Goal: Navigation & Orientation: Find specific page/section

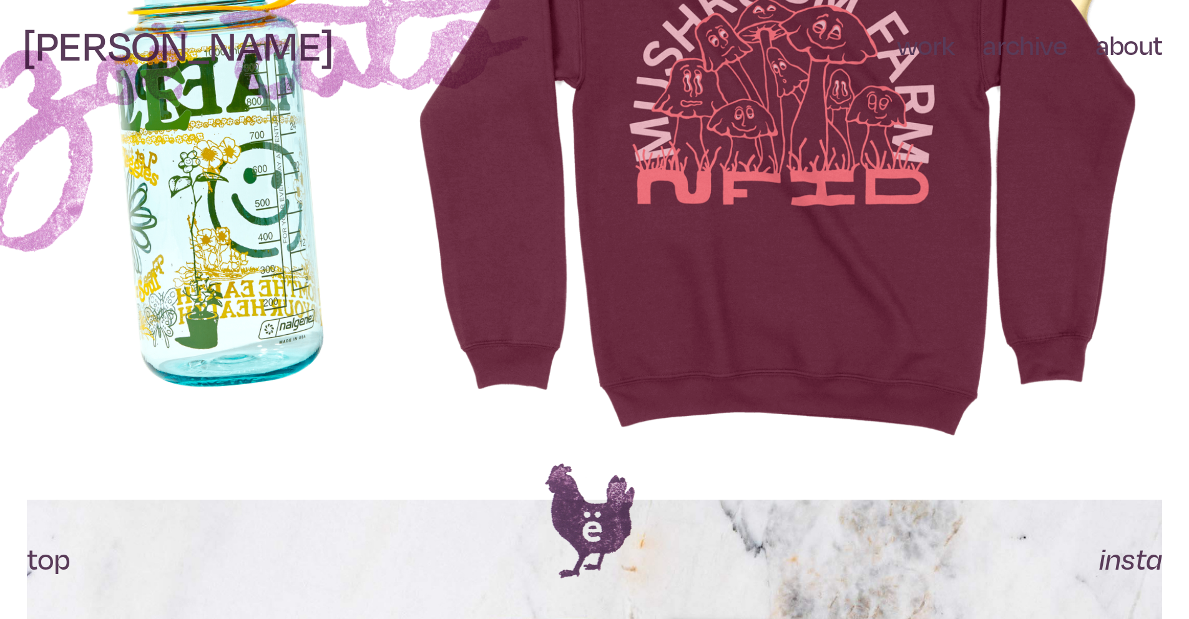
scroll to position [312, 0]
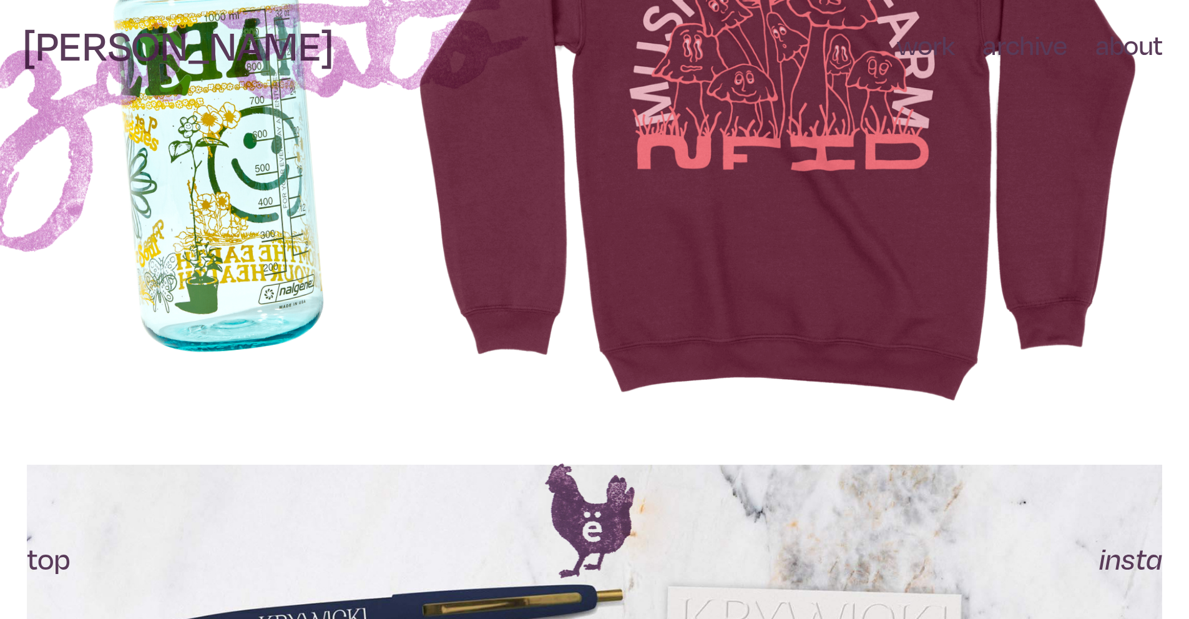
click at [226, 290] on img at bounding box center [225, 125] width 325 height 511
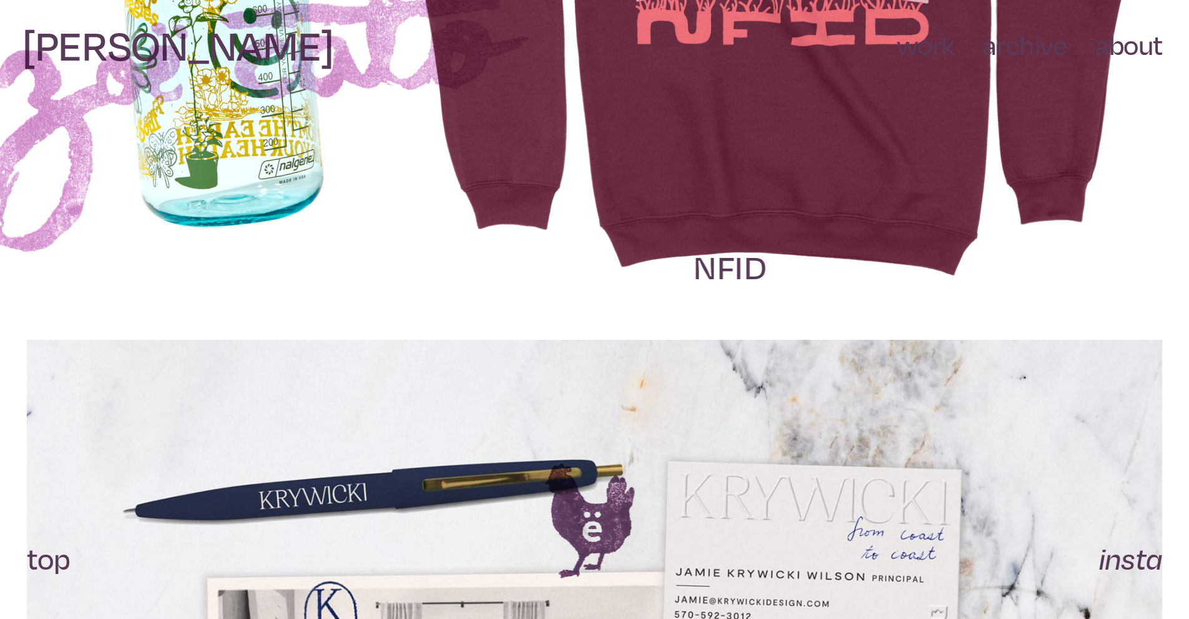
scroll to position [749, 0]
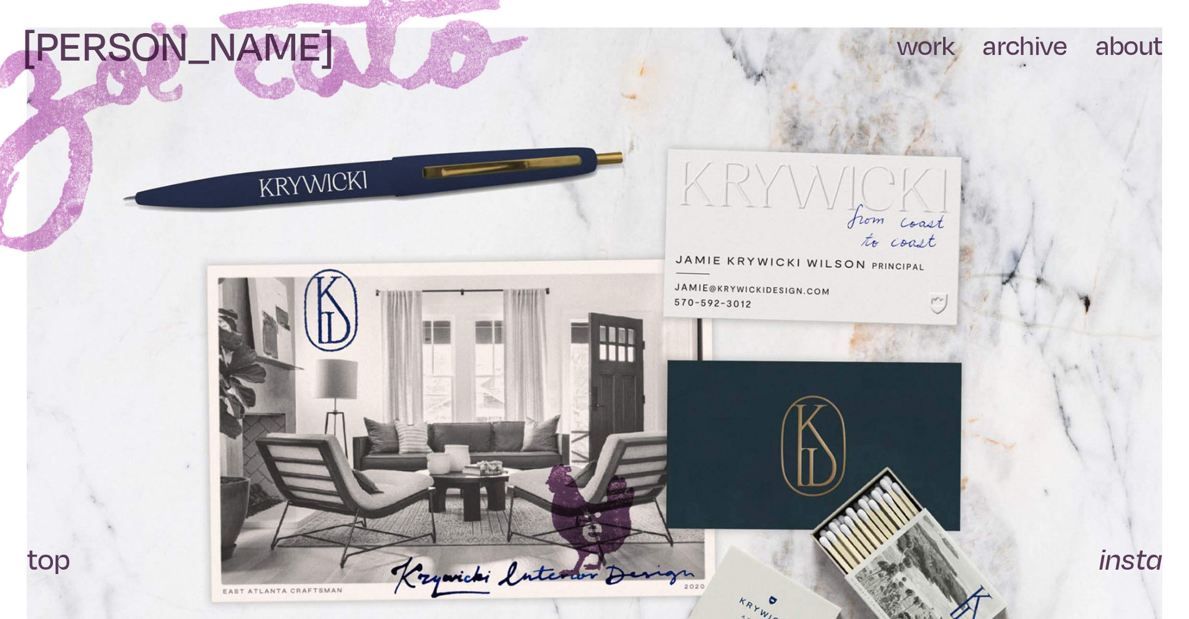
click at [1044, 51] on link "archive" at bounding box center [1025, 47] width 84 height 36
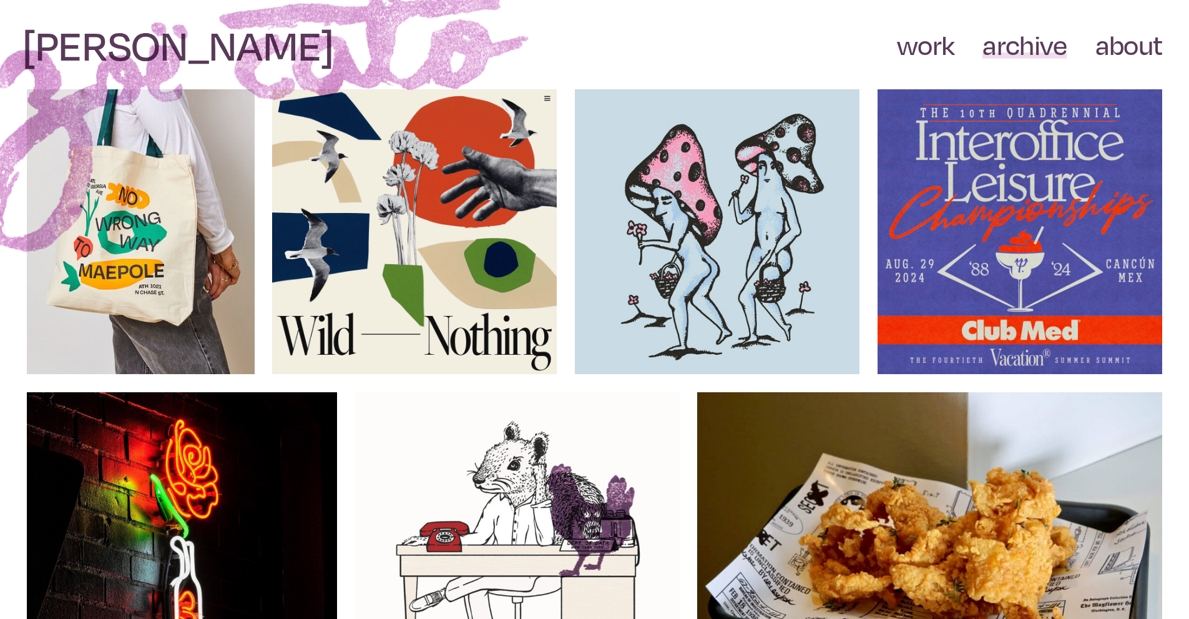
click at [1128, 49] on link "about" at bounding box center [1129, 47] width 67 height 36
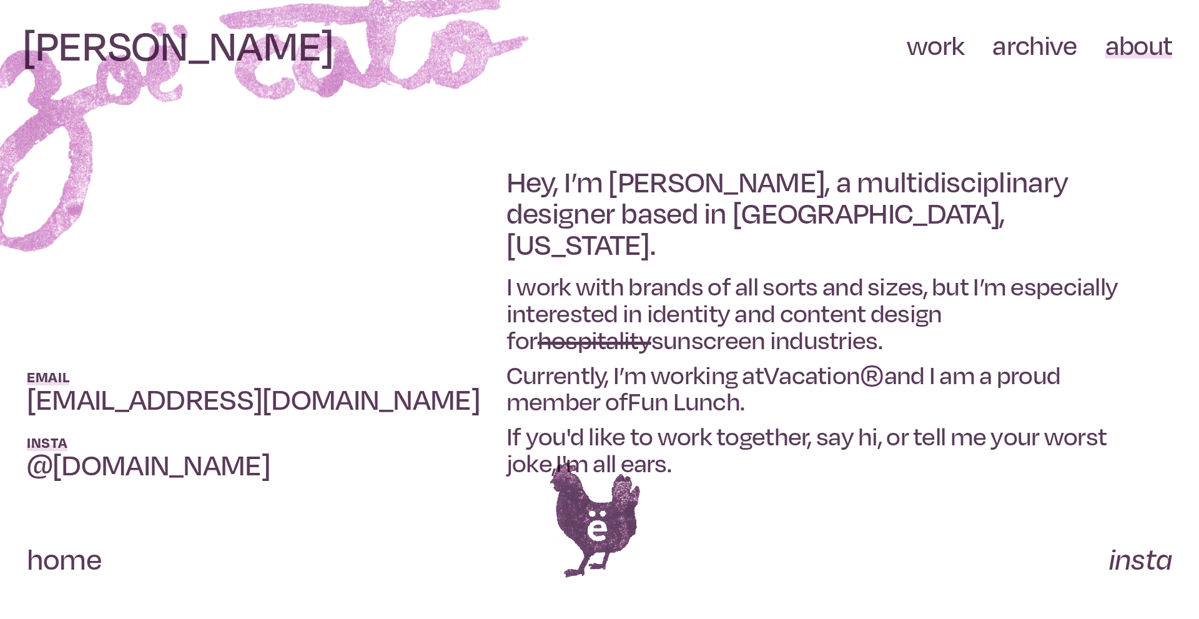
click at [651, 325] on span "hospitality" at bounding box center [594, 340] width 114 height 30
drag, startPoint x: 730, startPoint y: 312, endPoint x: 974, endPoint y: 315, distance: 244.1
click at [974, 315] on h2 "I work with brands of all sorts and sizes, but I’m especially interested in ide…" at bounding box center [821, 313] width 630 height 80
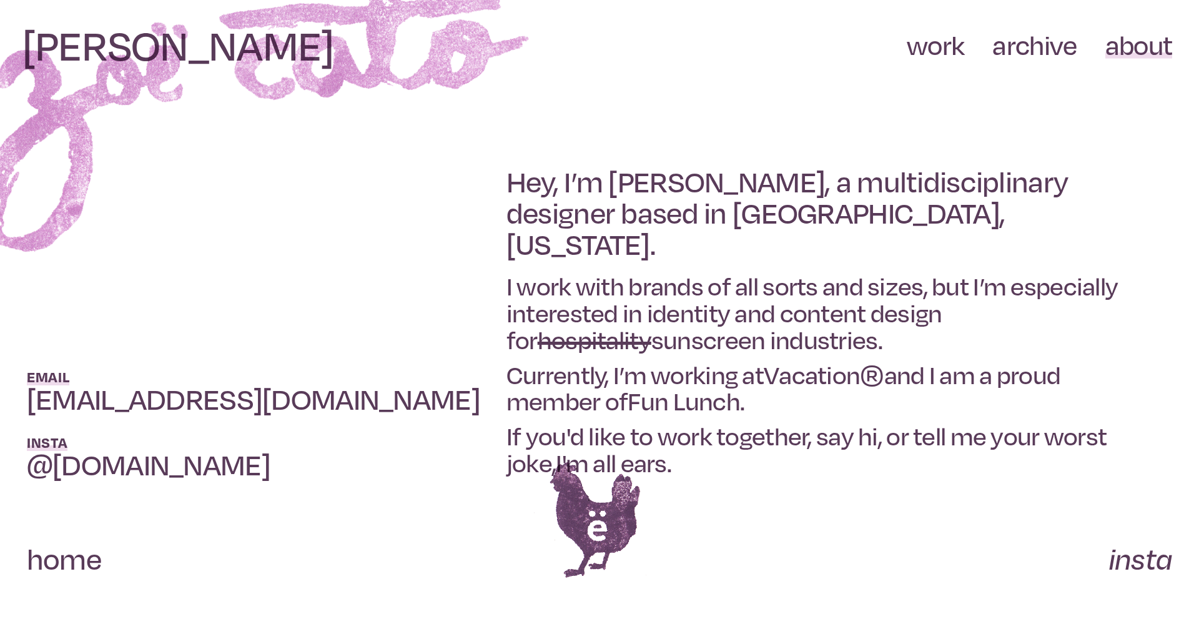
drag, startPoint x: 514, startPoint y: 306, endPoint x: 815, endPoint y: 340, distance: 303.4
click at [815, 340] on h2 "I work with brands of all sorts and sizes, but I’m especially interested in ide…" at bounding box center [821, 313] width 630 height 80
click at [797, 327] on h2 "I work with brands of all sorts and sizes, but I’m especially interested in ide…" at bounding box center [821, 313] width 630 height 80
click at [680, 400] on link "Fun Lunch" at bounding box center [683, 402] width 112 height 32
